Goal: Information Seeking & Learning: Find specific fact

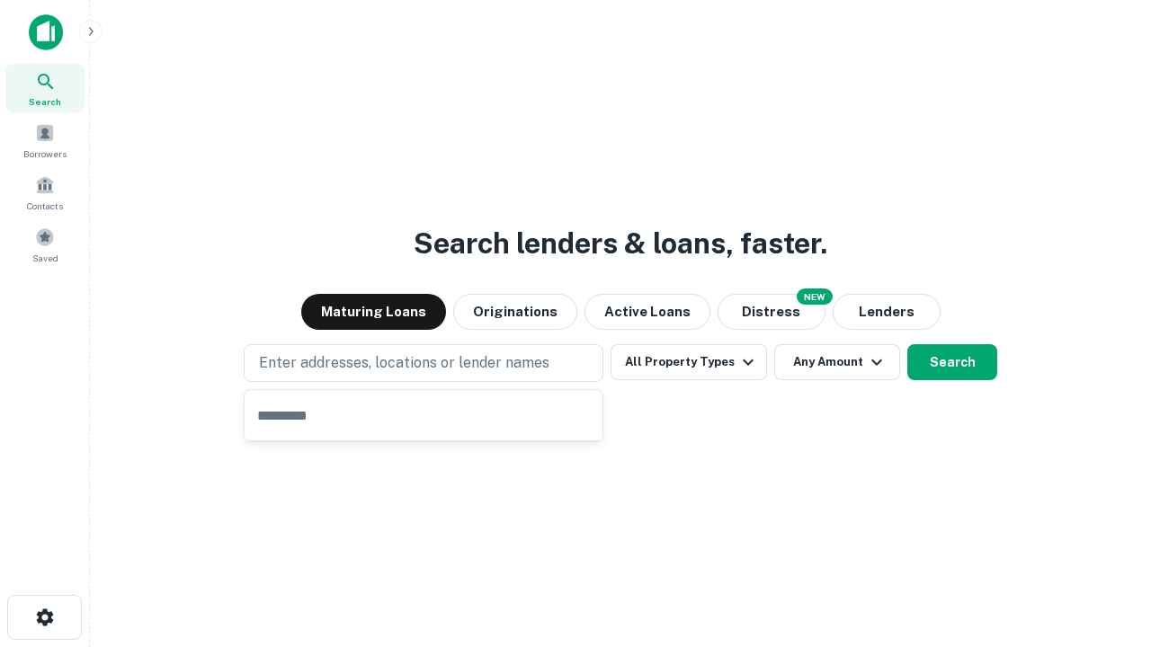
type input "**********"
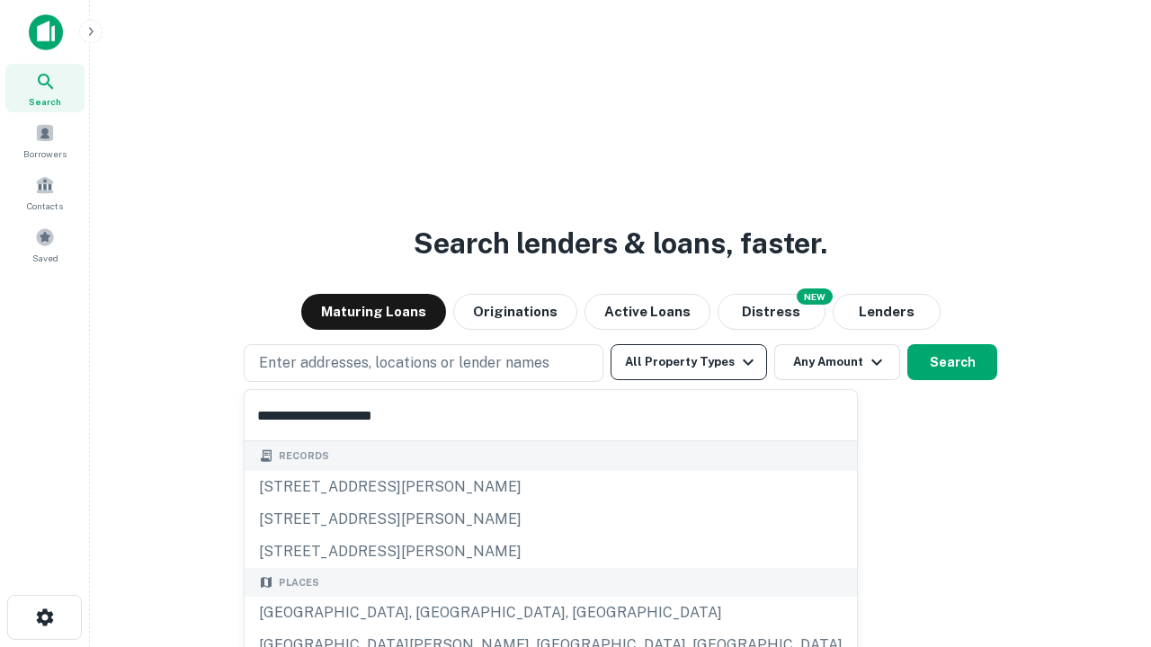
click at [430, 613] on div "[GEOGRAPHIC_DATA], [GEOGRAPHIC_DATA], [GEOGRAPHIC_DATA]" at bounding box center [550, 613] width 612 height 32
click at [689, 362] on button "All Property Types" at bounding box center [688, 362] width 156 height 36
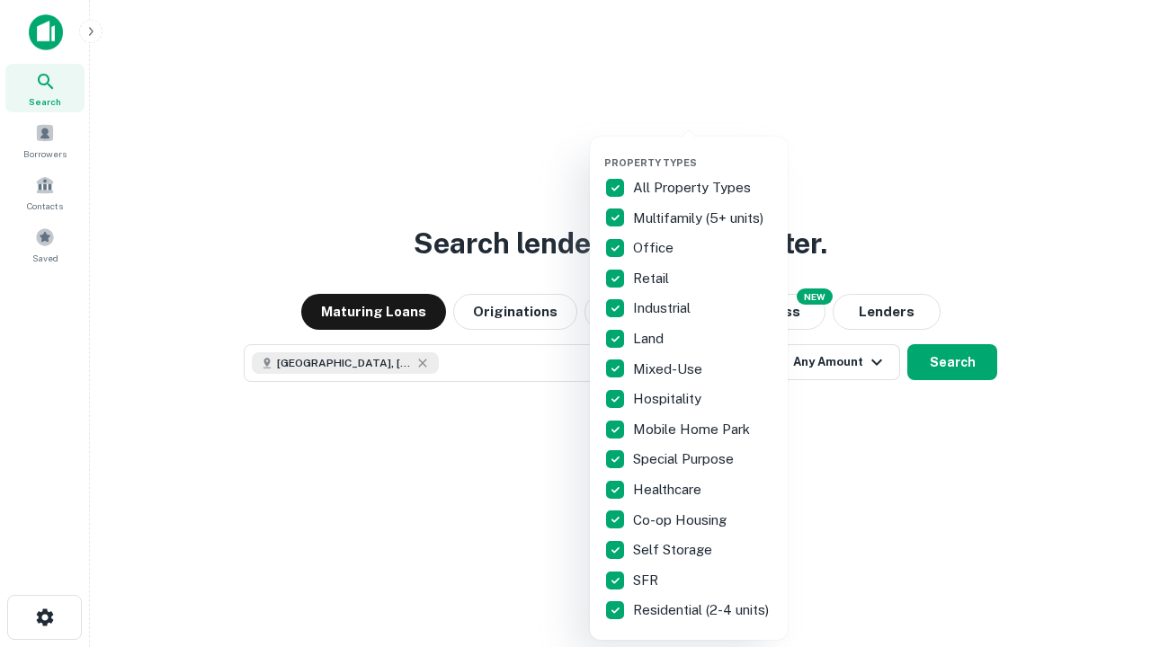
click at [703, 151] on button "button" at bounding box center [703, 151] width 198 height 1
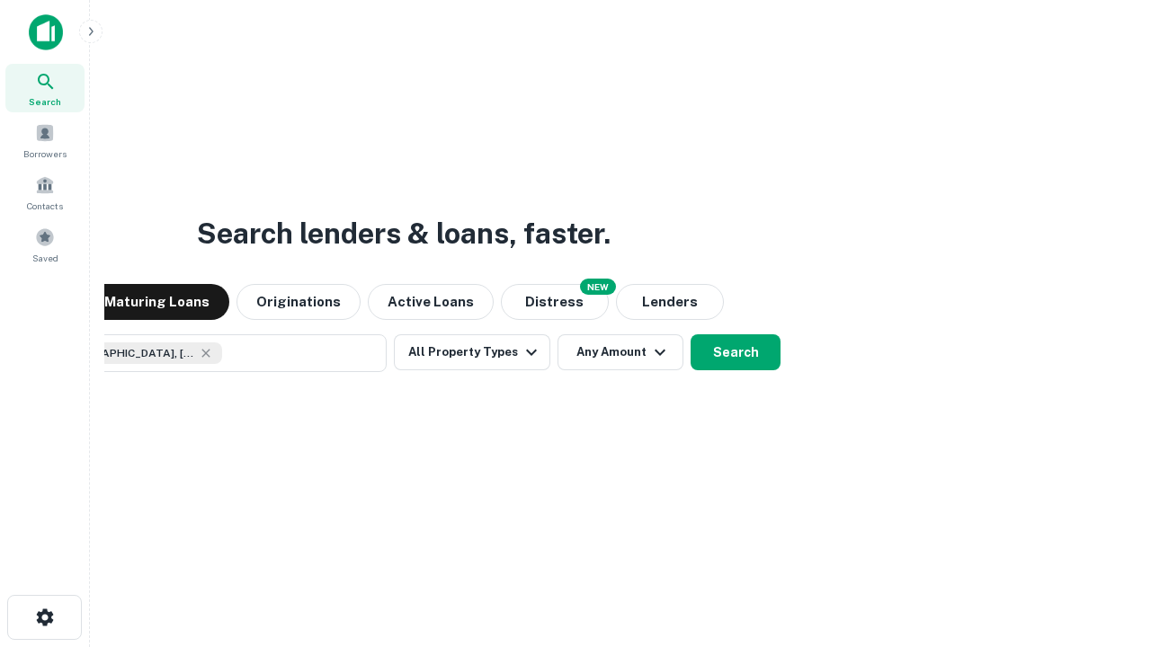
scroll to position [29, 0]
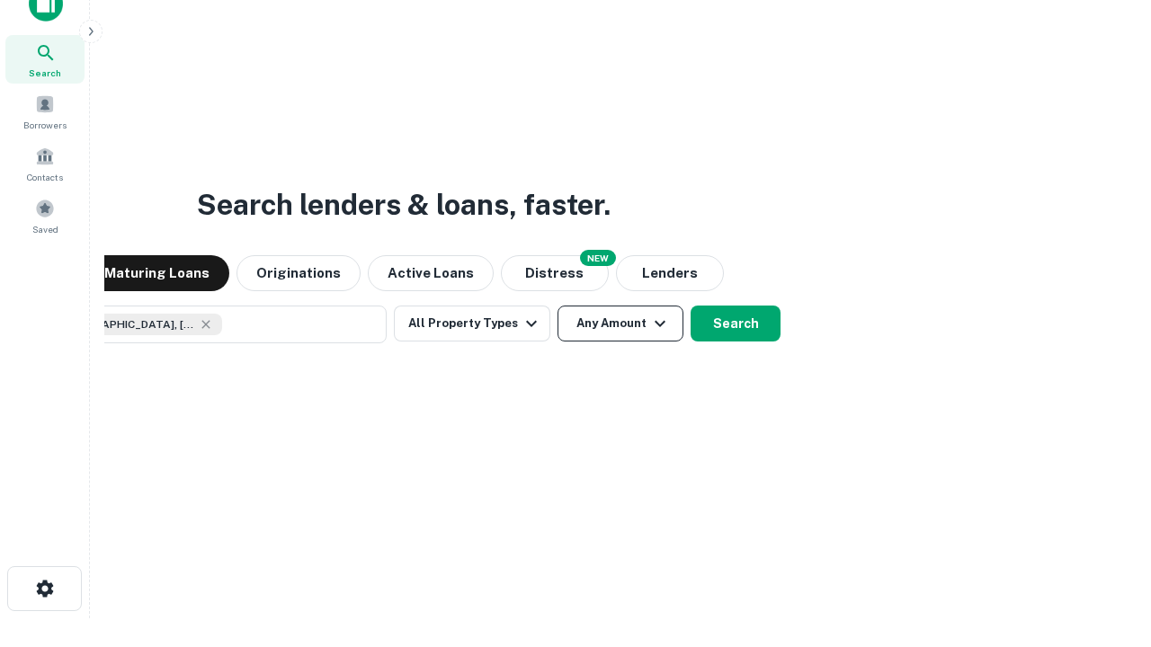
click at [557, 306] on button "Any Amount" at bounding box center [620, 324] width 126 height 36
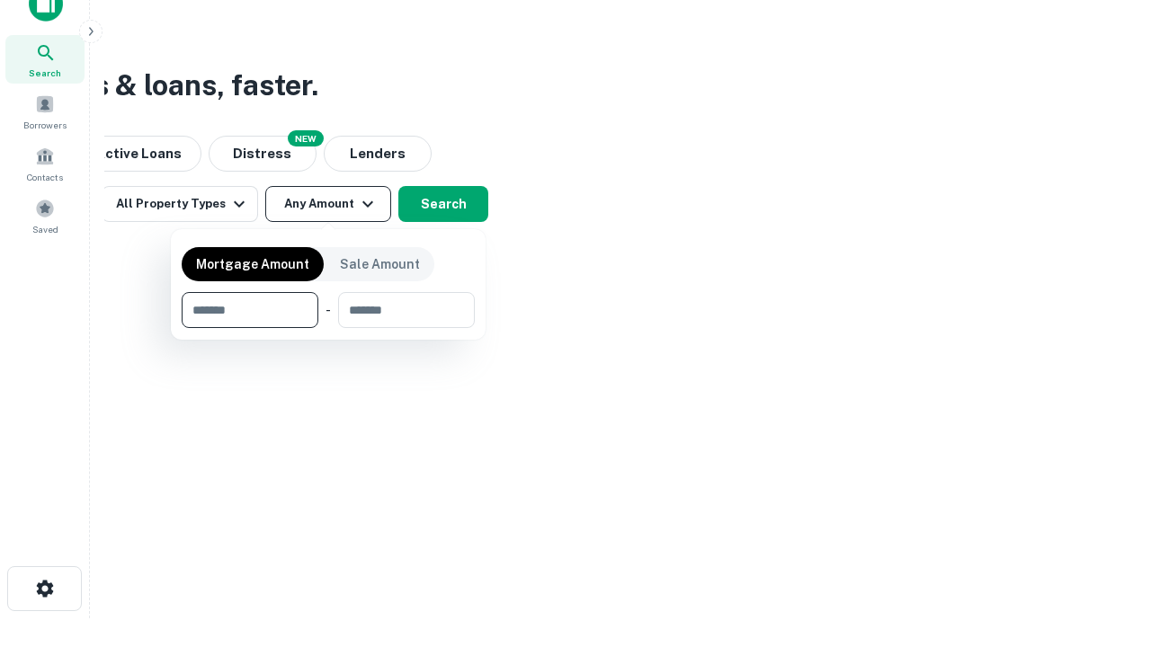
type input "*******"
click at [328, 328] on button "button" at bounding box center [328, 328] width 293 height 1
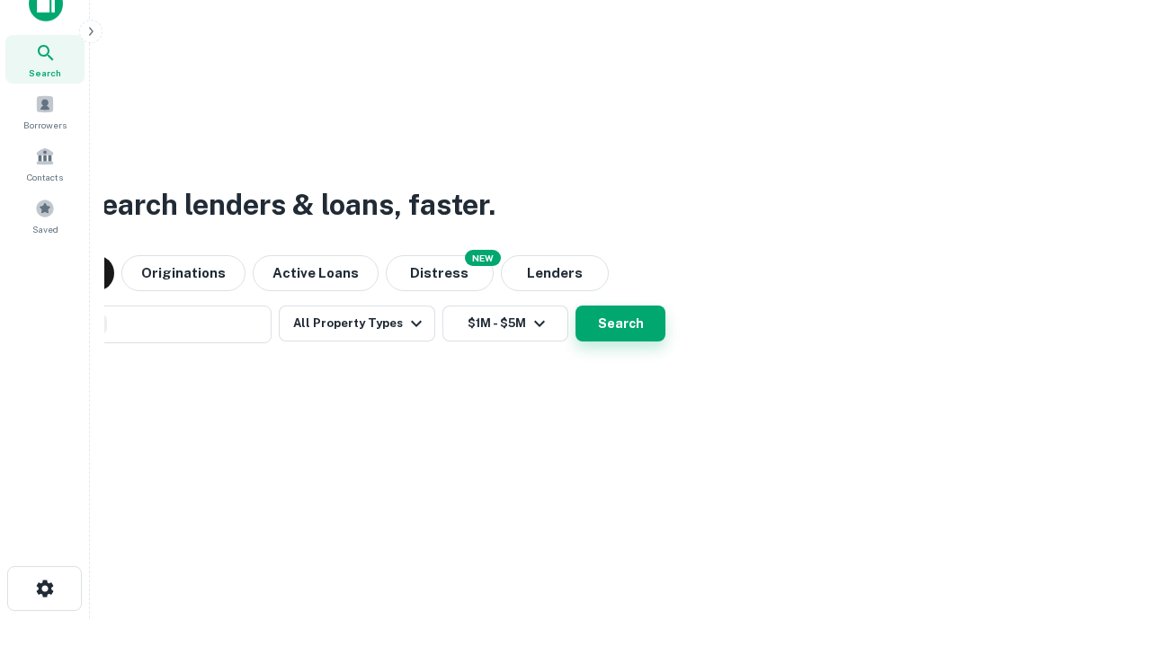
click at [575, 306] on button "Search" at bounding box center [620, 324] width 90 height 36
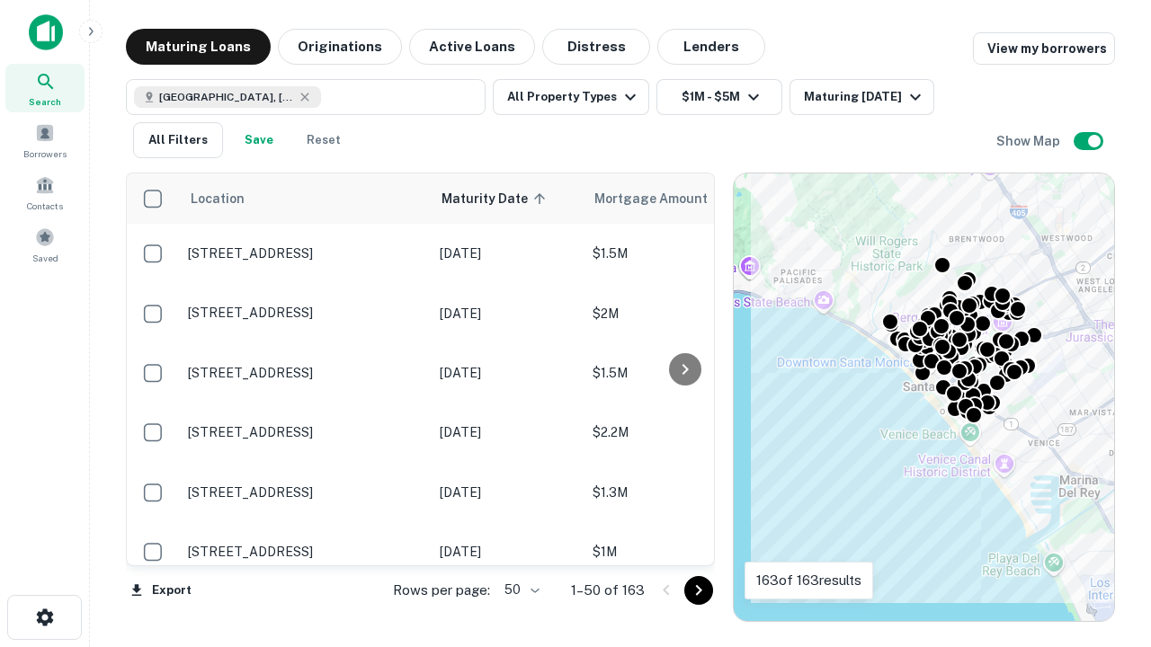
click at [519, 590] on body "Search Borrowers Contacts Saved Maturing Loans Originations Active Loans Distre…" at bounding box center [575, 323] width 1151 height 647
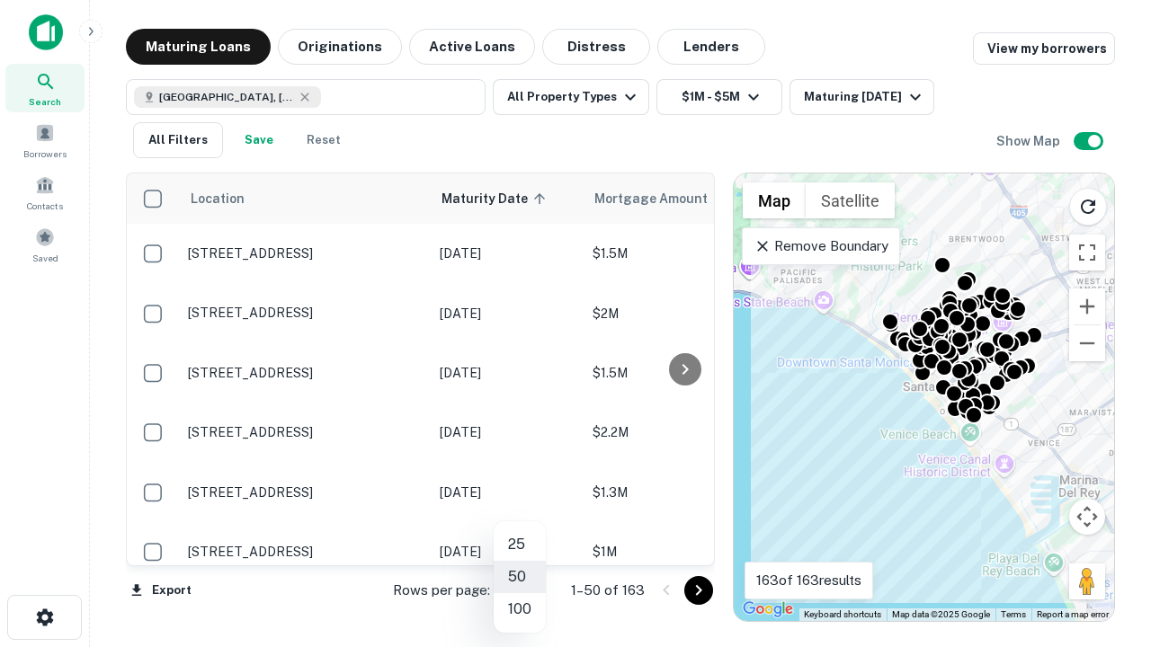
click at [520, 545] on li "25" at bounding box center [519, 545] width 52 height 32
